Goal: Transaction & Acquisition: Subscribe to service/newsletter

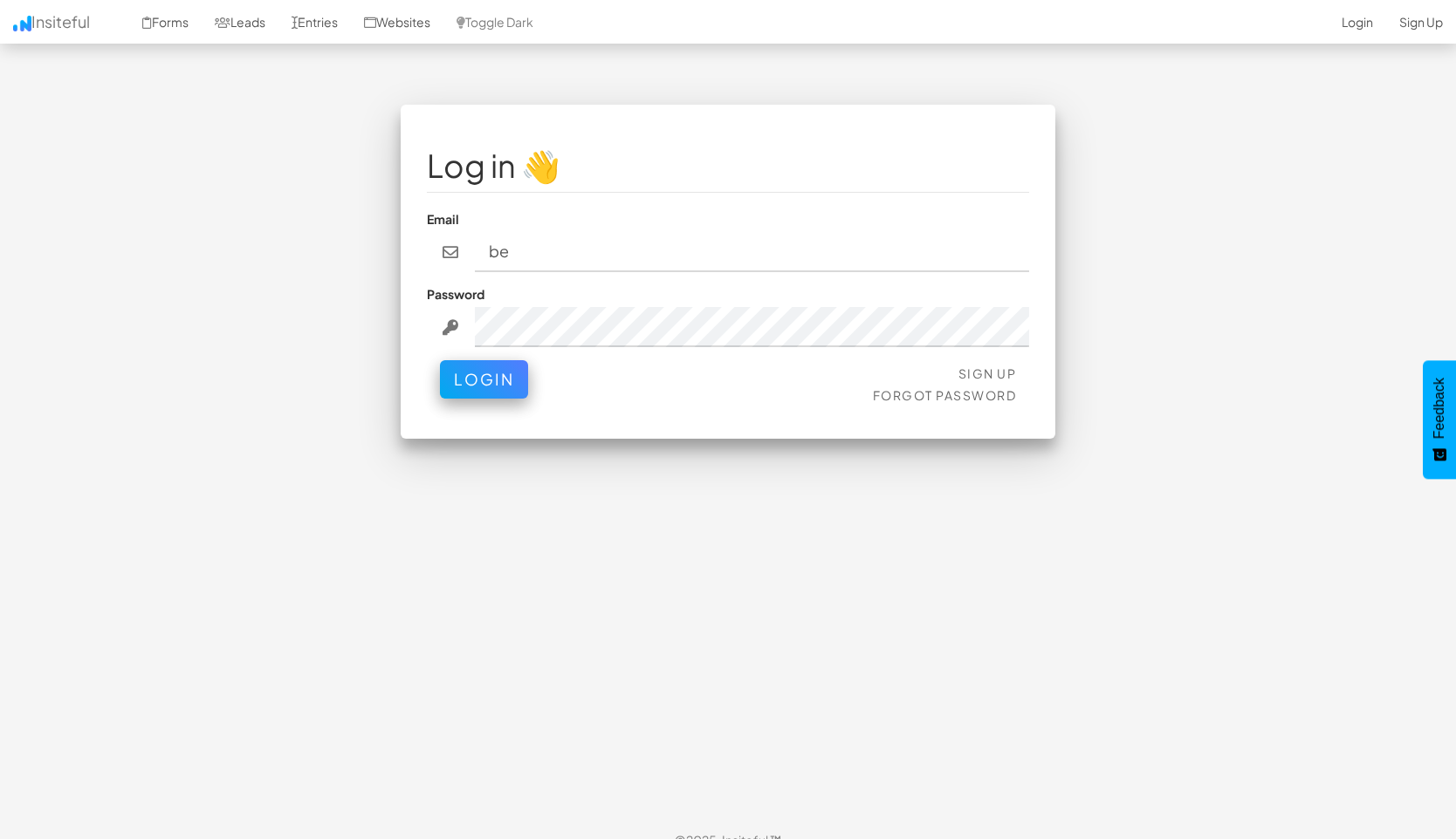
type input "b"
click at [1434, 18] on link "Sign Up" at bounding box center [1421, 22] width 70 height 44
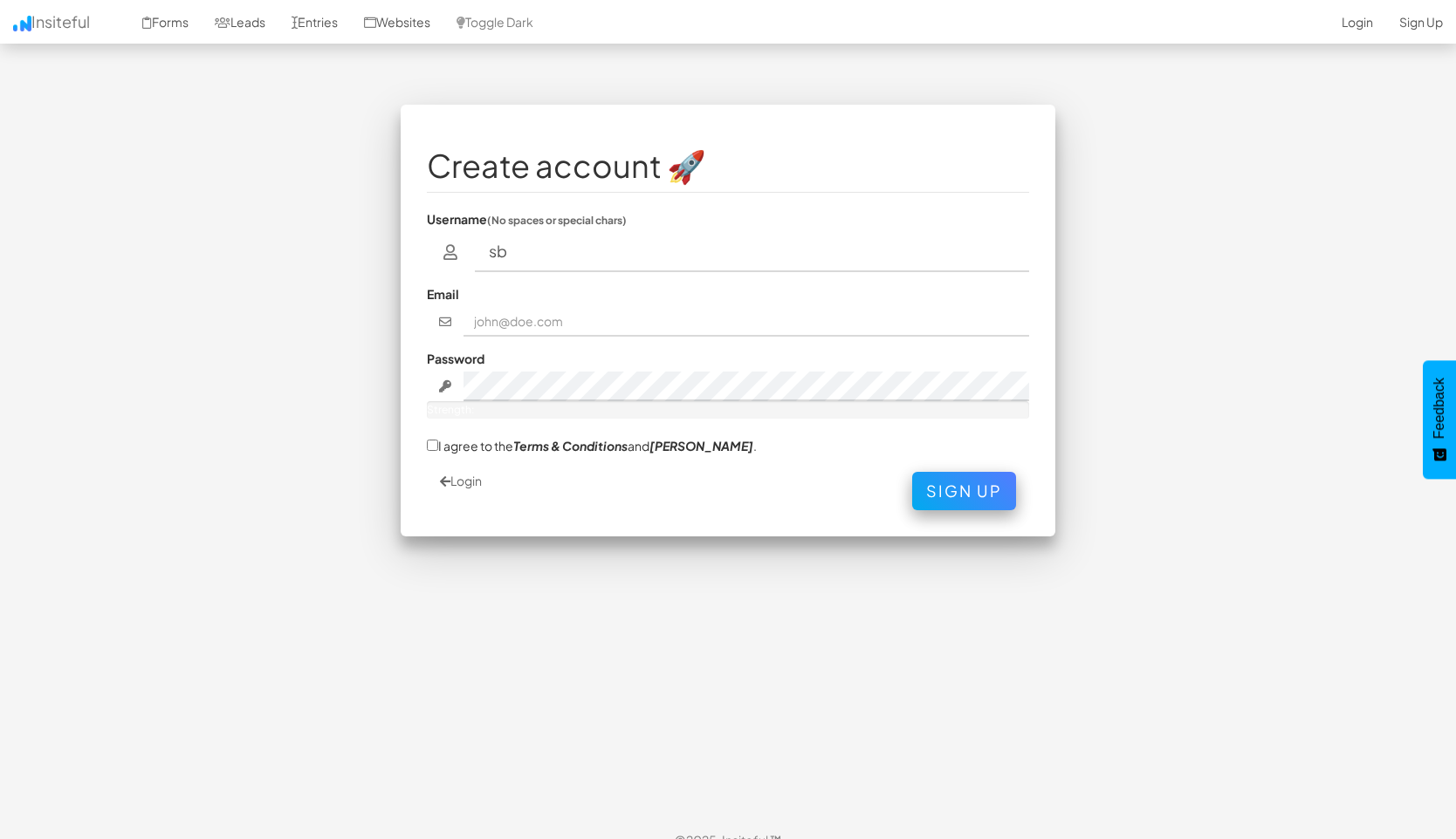
type input "s"
type input "sbelon"
click at [739, 332] on input "text" at bounding box center [746, 322] width 566 height 30
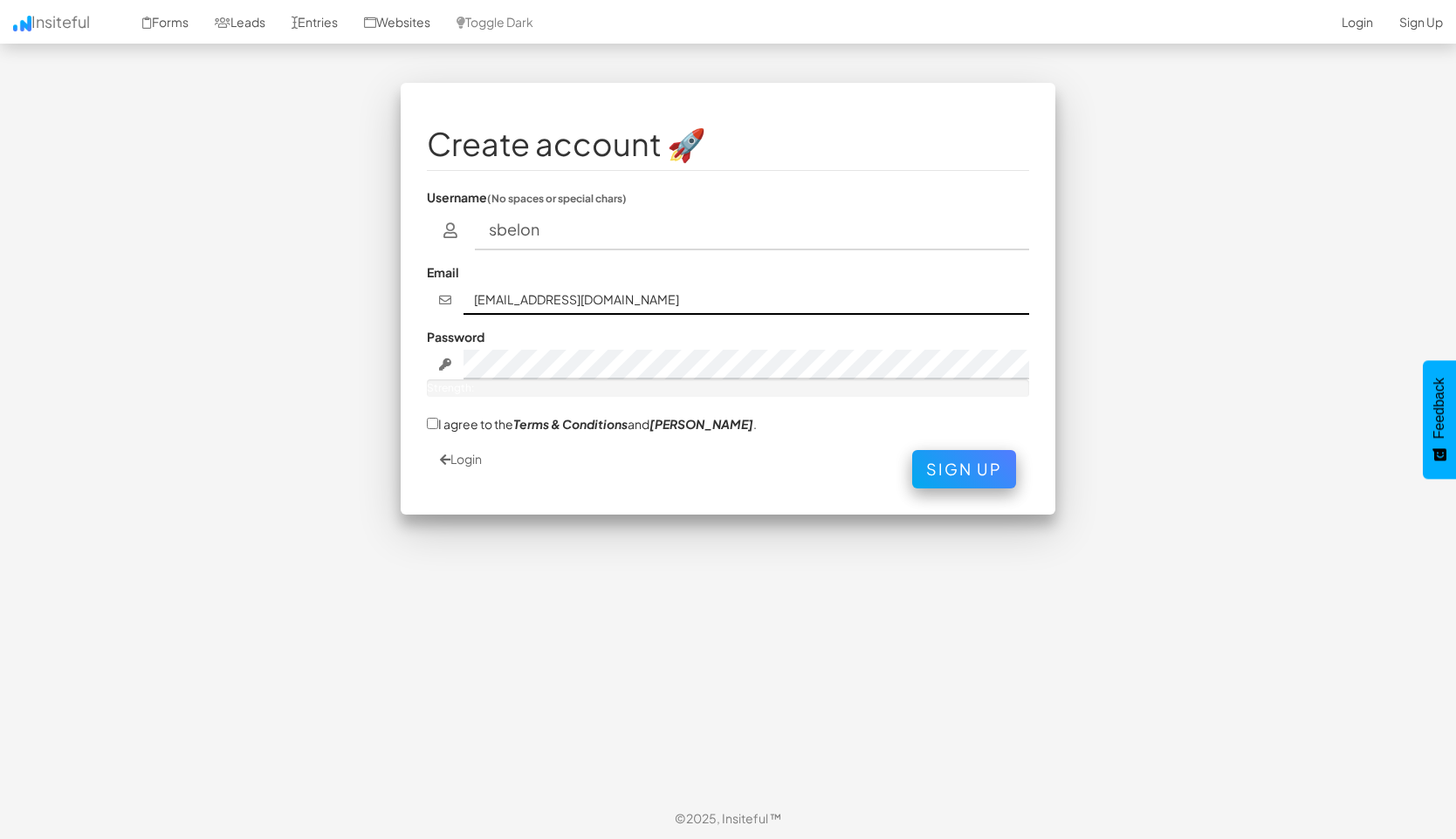
type input "belon015@umn.edu"
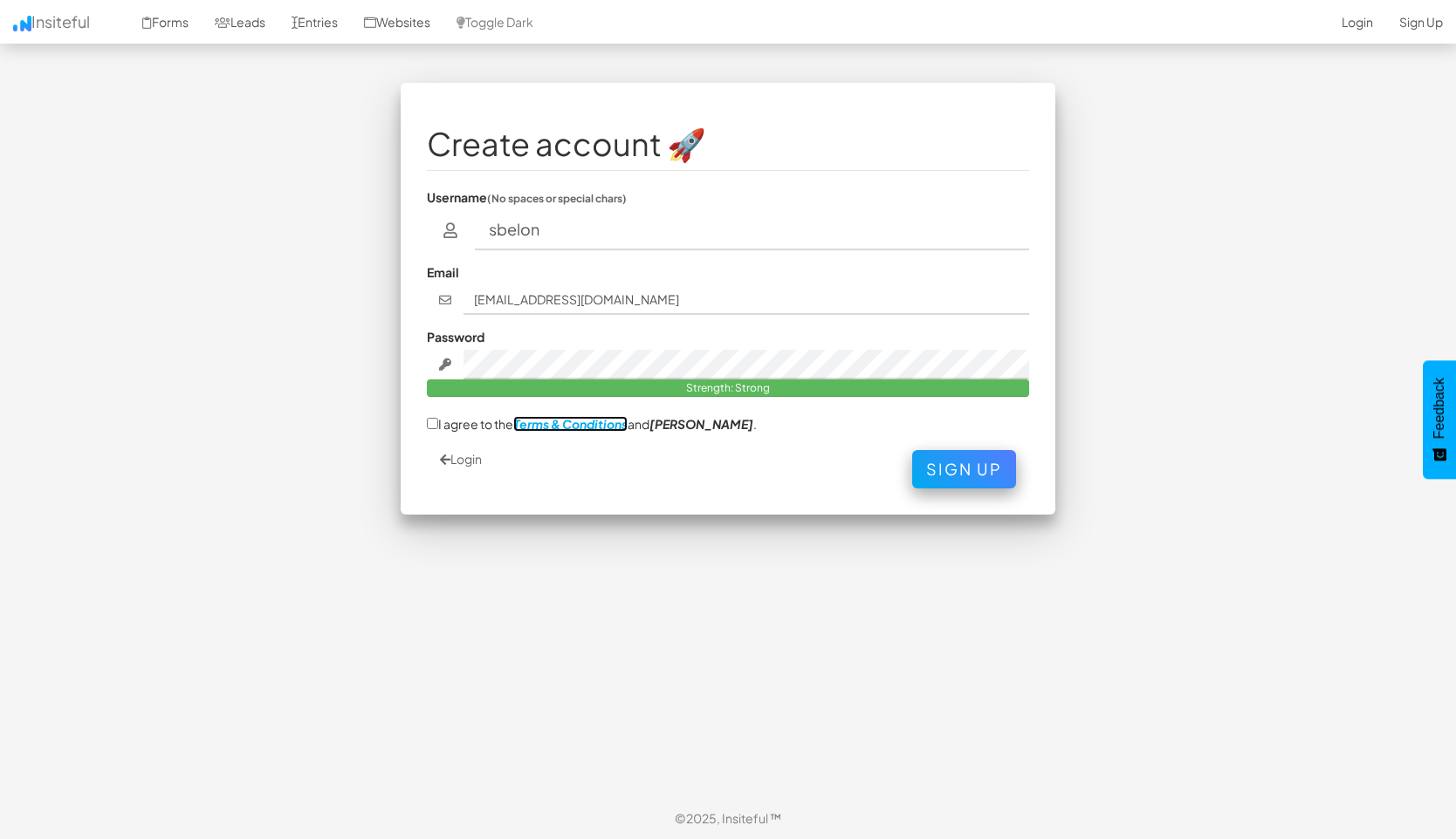
click at [540, 424] on em "Terms & Conditions" at bounding box center [570, 424] width 115 height 16
click at [451, 421] on label "I agree to the Terms & Conditions and EULA ." at bounding box center [592, 423] width 330 height 18
click at [438, 421] on input "I agree to the Terms & Conditions and EULA ." at bounding box center [432, 423] width 11 height 11
checkbox input "true"
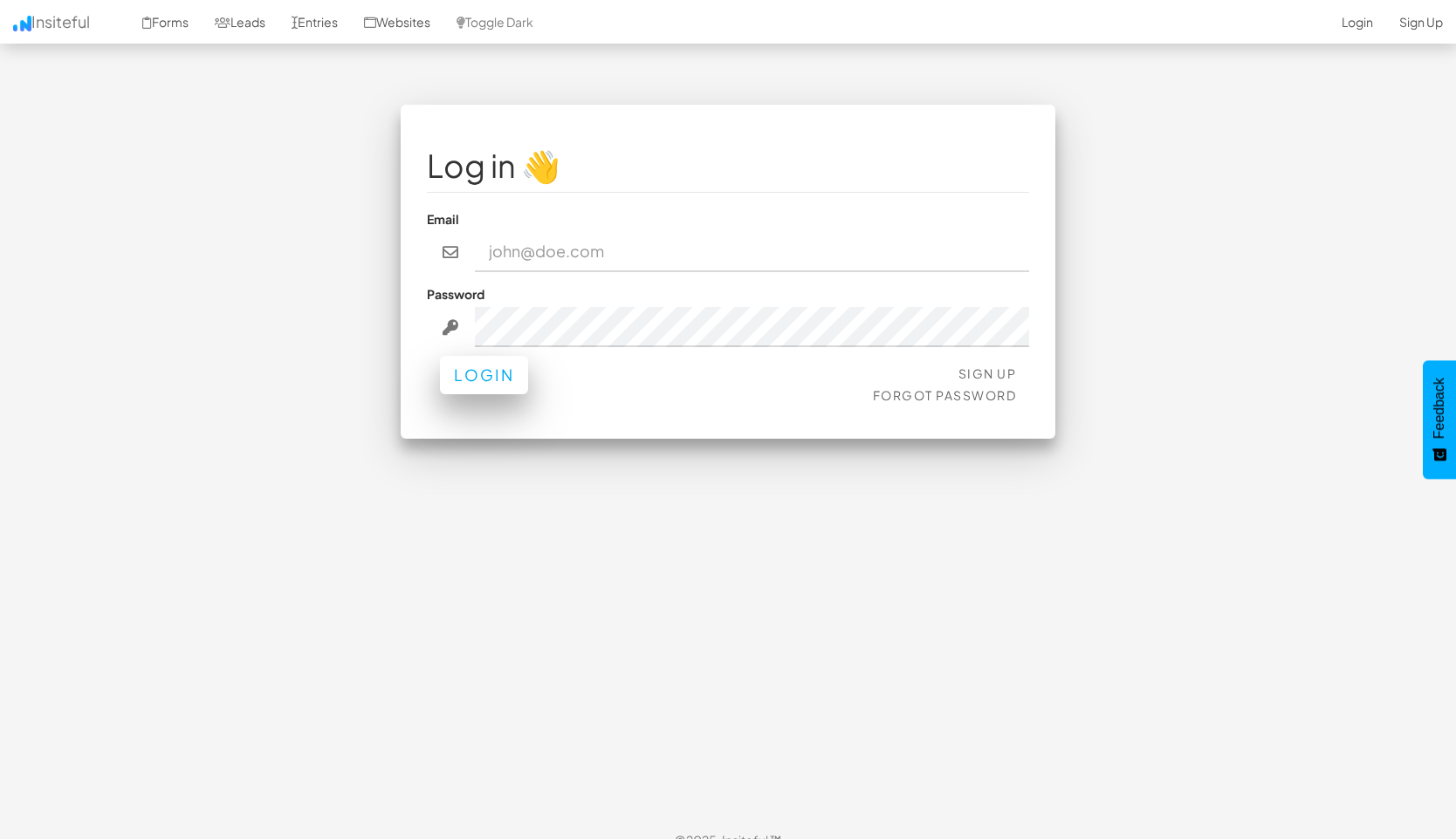
type input "belon015@umn.edu"
click at [498, 377] on button "Login" at bounding box center [484, 375] width 88 height 38
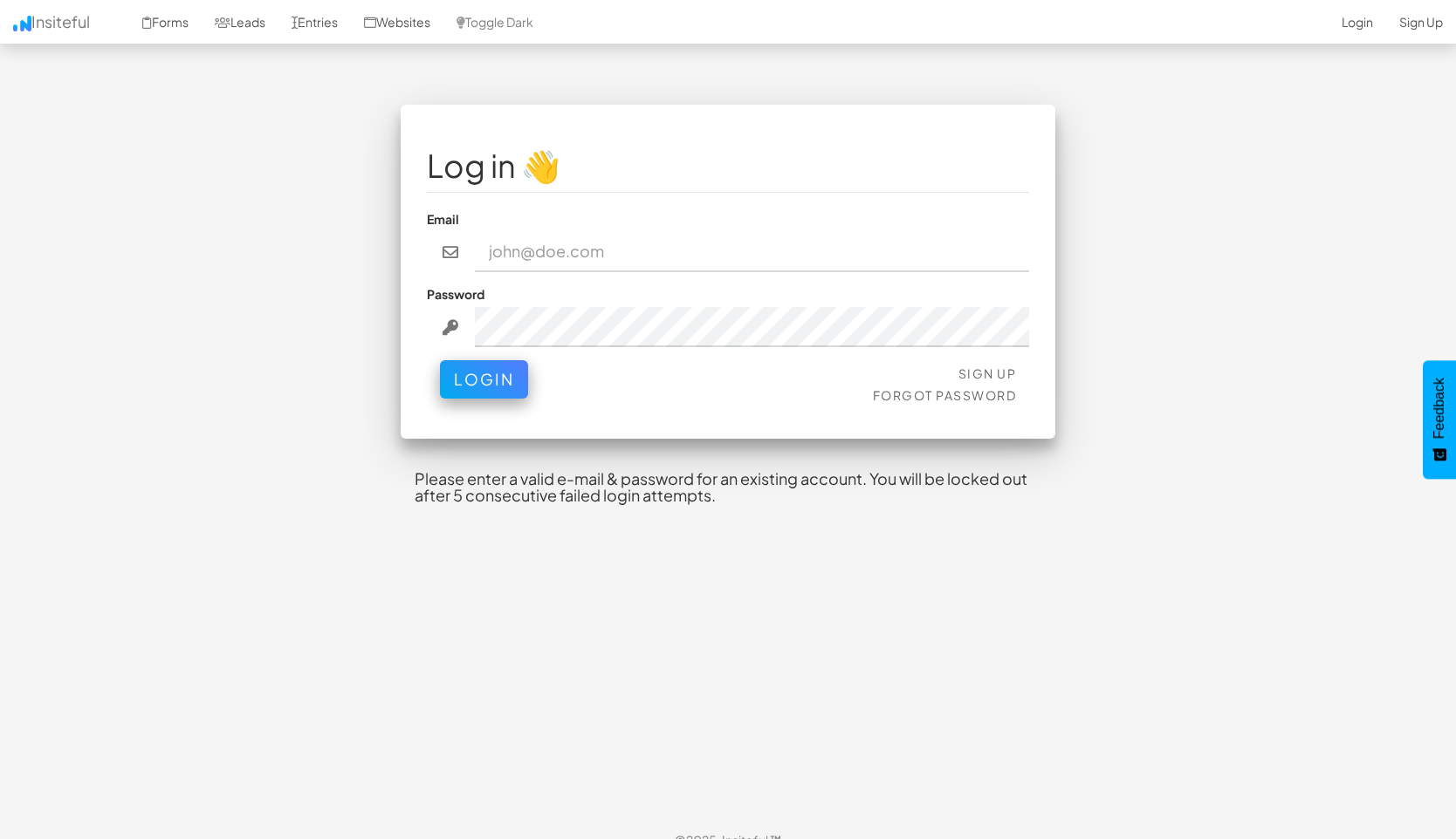
type input "[EMAIL_ADDRESS][DOMAIN_NAME]"
click at [498, 377] on button "Login" at bounding box center [484, 380] width 88 height 38
type input "[EMAIL_ADDRESS][DOMAIN_NAME]"
click at [1004, 374] on link "Sign Up" at bounding box center [987, 374] width 59 height 16
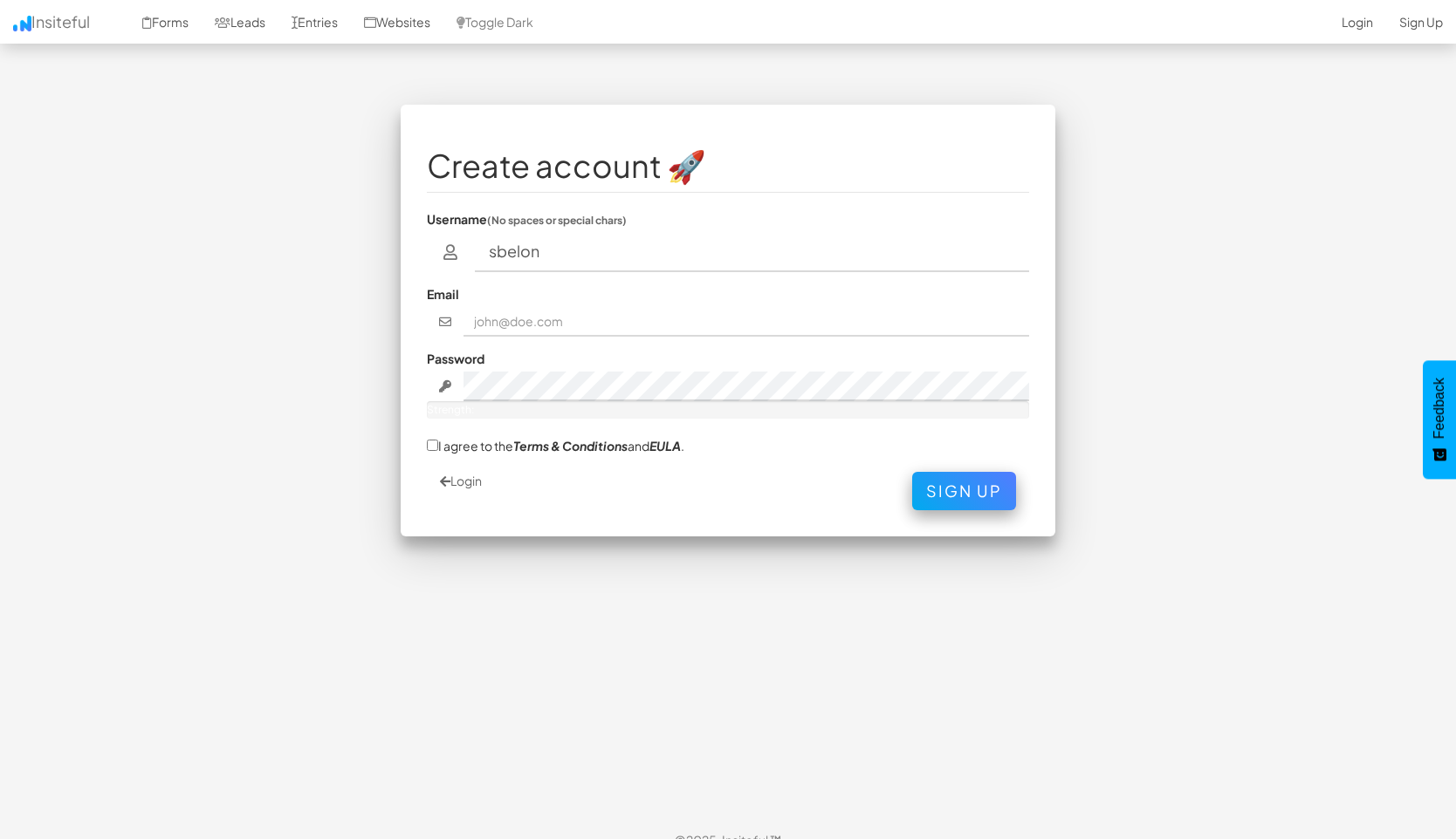
type input "sbelon"
click at [639, 325] on input "text" at bounding box center [746, 322] width 566 height 30
type input "[EMAIL_ADDRESS][DOMAIN_NAME]"
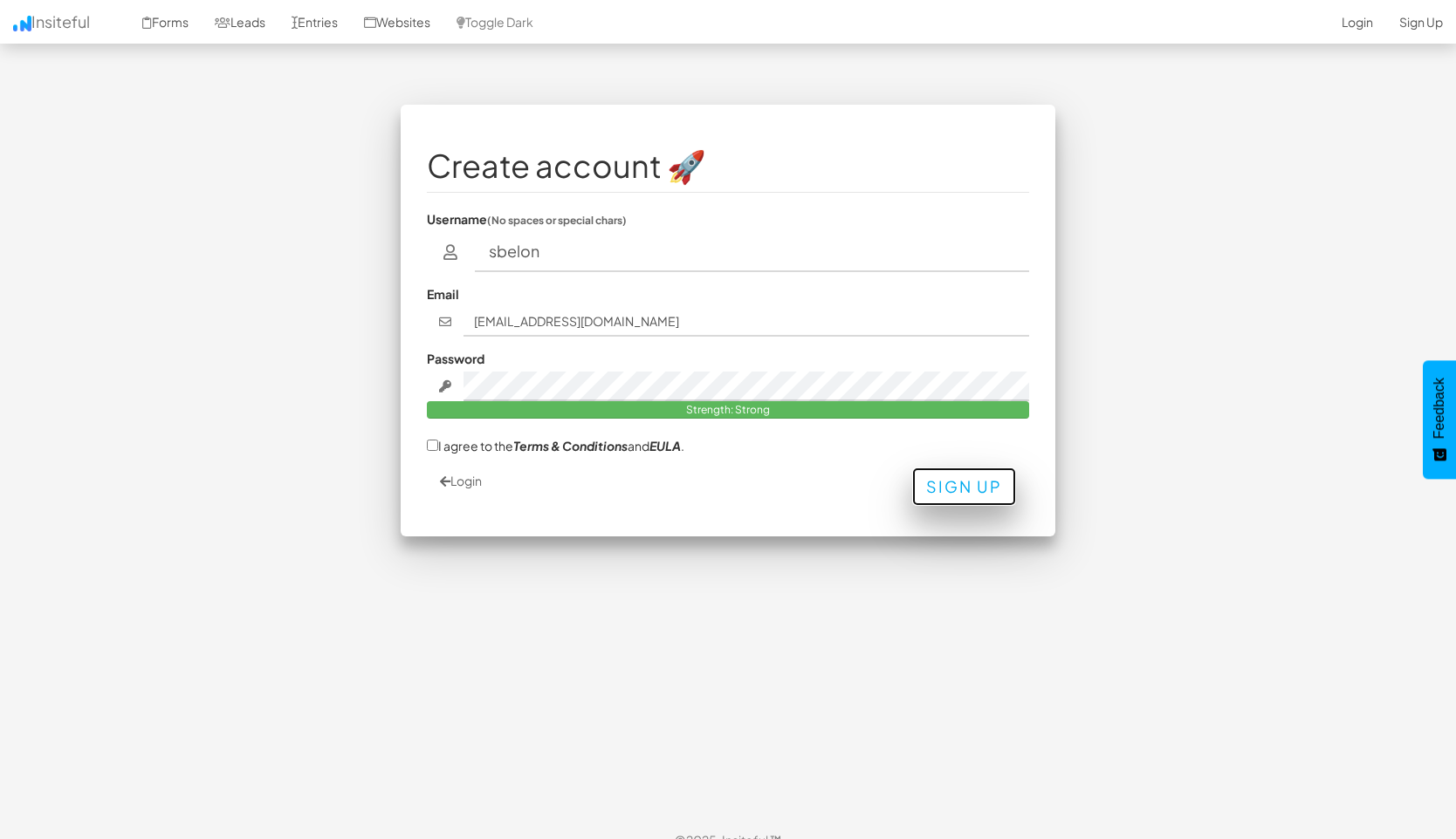
click at [989, 490] on button "Sign Up" at bounding box center [963, 487] width 104 height 38
click at [430, 447] on input "I agree to the Terms & Conditions and EULA ." at bounding box center [432, 445] width 11 height 11
checkbox input "true"
click at [959, 484] on button "Sign Up" at bounding box center [963, 487] width 104 height 38
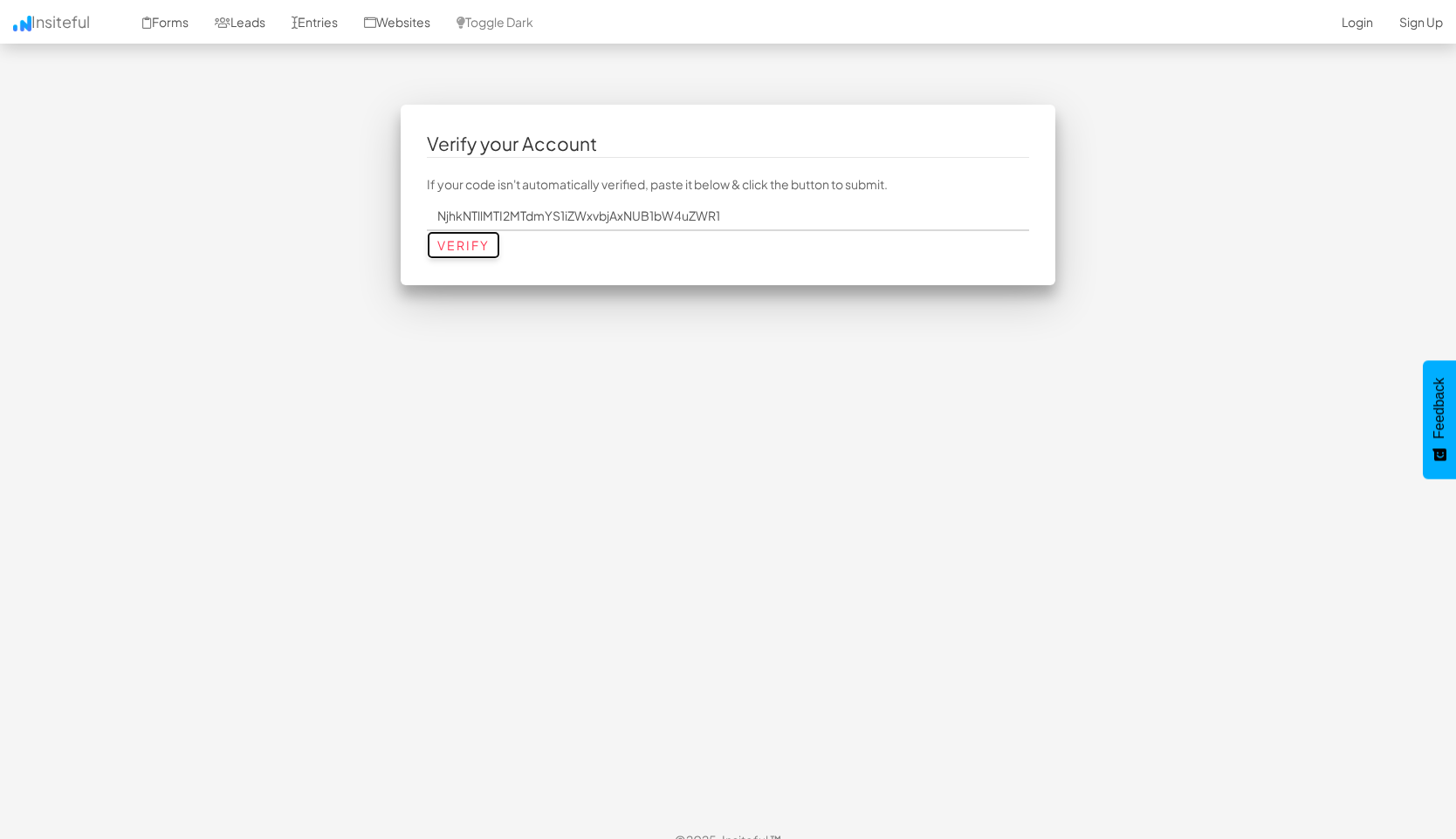
click at [478, 254] on input "Verify" at bounding box center [464, 245] width 74 height 28
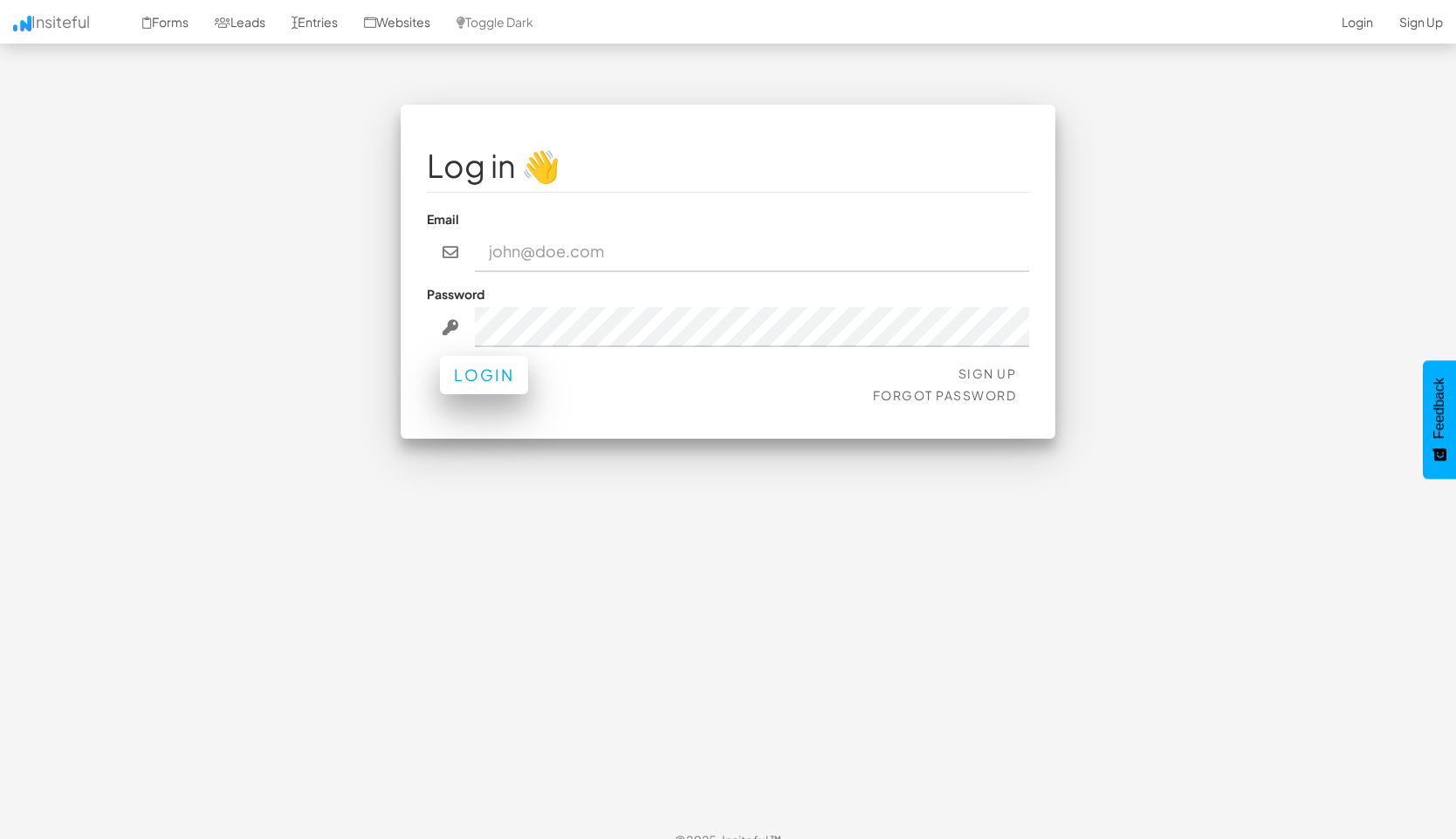
type input "belon015@umn.edu"
click at [508, 374] on button "Login" at bounding box center [484, 375] width 88 height 38
